Goal: Task Accomplishment & Management: Use online tool/utility

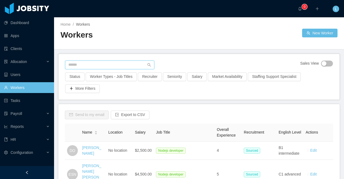
click at [74, 65] on input "text" at bounding box center [109, 64] width 89 height 9
paste input "**********"
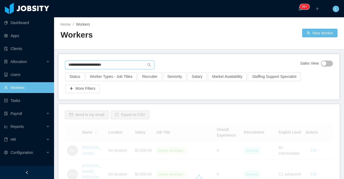
type input "**********"
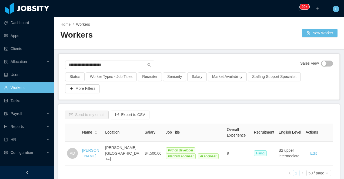
click at [28, 173] on icon "icon: left" at bounding box center [27, 172] width 4 height 4
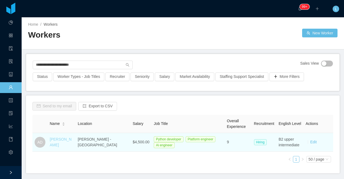
click at [55, 144] on link "[PERSON_NAME]" at bounding box center [61, 142] width 22 height 10
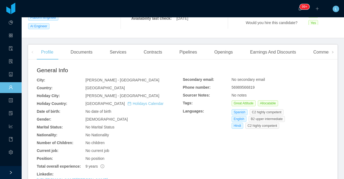
scroll to position [122, 0]
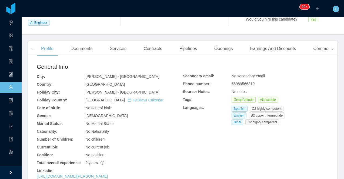
click at [334, 45] on span at bounding box center [332, 48] width 3 height 6
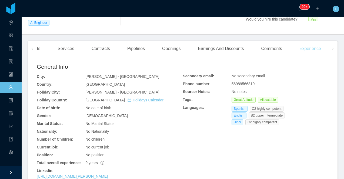
click at [312, 44] on div "Experience" at bounding box center [310, 48] width 30 height 15
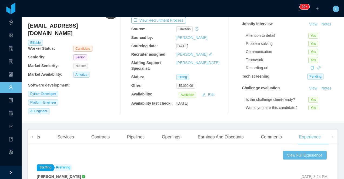
scroll to position [19, 0]
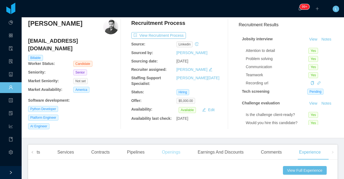
click at [175, 144] on div "Openings" at bounding box center [170, 151] width 27 height 15
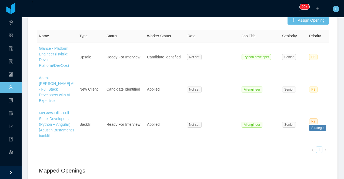
scroll to position [170, 0]
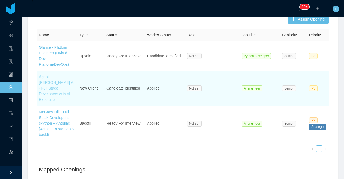
click at [62, 80] on link "Agent [PERSON_NAME] AI - Full Stack Developers with AI Expertise" at bounding box center [56, 88] width 35 height 27
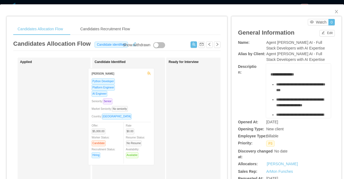
drag, startPoint x: 69, startPoint y: 85, endPoint x: 136, endPoint y: 85, distance: 67.3
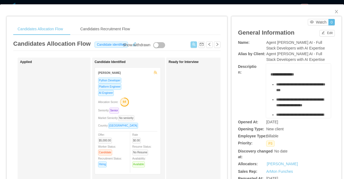
click at [193, 46] on button "button" at bounding box center [193, 44] width 6 height 6
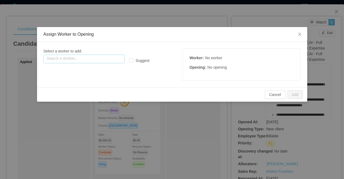
click at [105, 57] on input "text" at bounding box center [83, 59] width 81 height 9
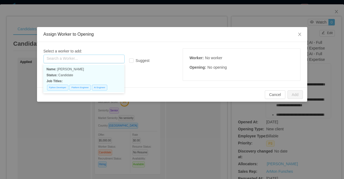
paste input "**********"
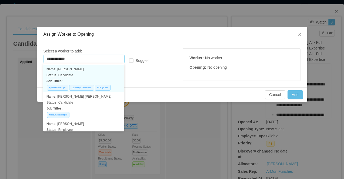
click at [70, 71] on p "Name: [PERSON_NAME]" at bounding box center [83, 69] width 75 height 6
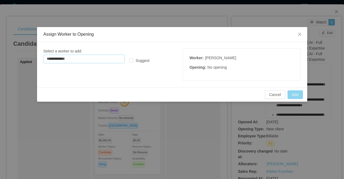
type input "**********"
click at [297, 96] on button "Add" at bounding box center [294, 94] width 15 height 9
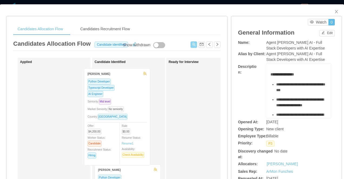
drag, startPoint x: 71, startPoint y: 83, endPoint x: 136, endPoint y: 84, distance: 64.6
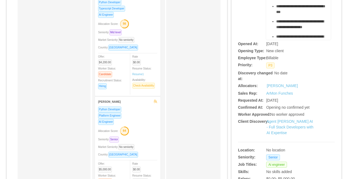
scroll to position [79, 0]
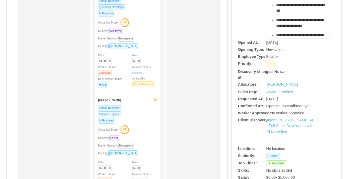
click at [126, 21] on text "56" at bounding box center [124, 22] width 3 height 3
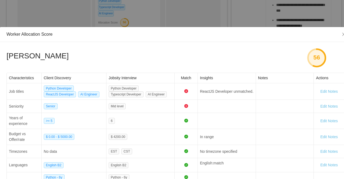
click at [139, 17] on div "Worker Allocation Score [PERSON_NAME] 56 Characteristics Client Discovery Jobsi…" at bounding box center [172, 89] width 344 height 179
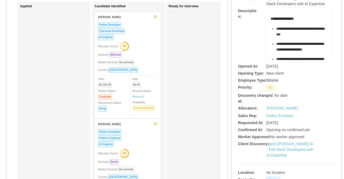
scroll to position [56, 0]
